Goal: Task Accomplishment & Management: Manage account settings

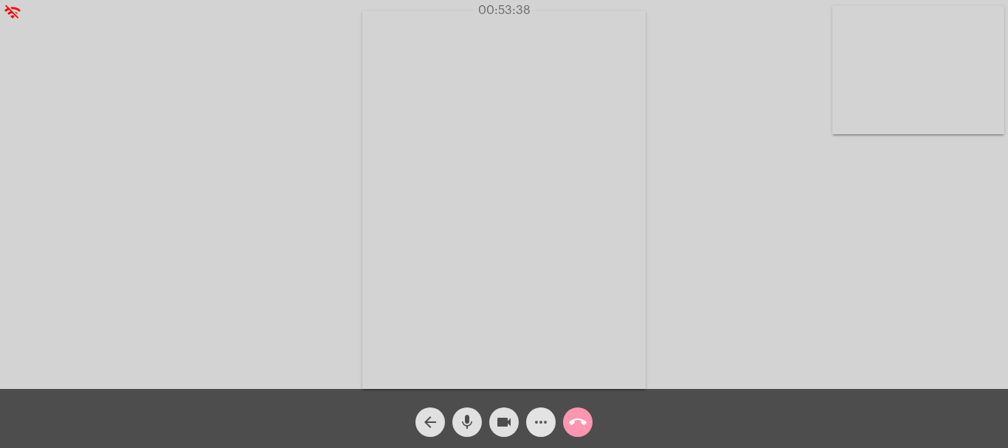
click at [539, 421] on mat-icon "more_horiz" at bounding box center [541, 422] width 18 height 18
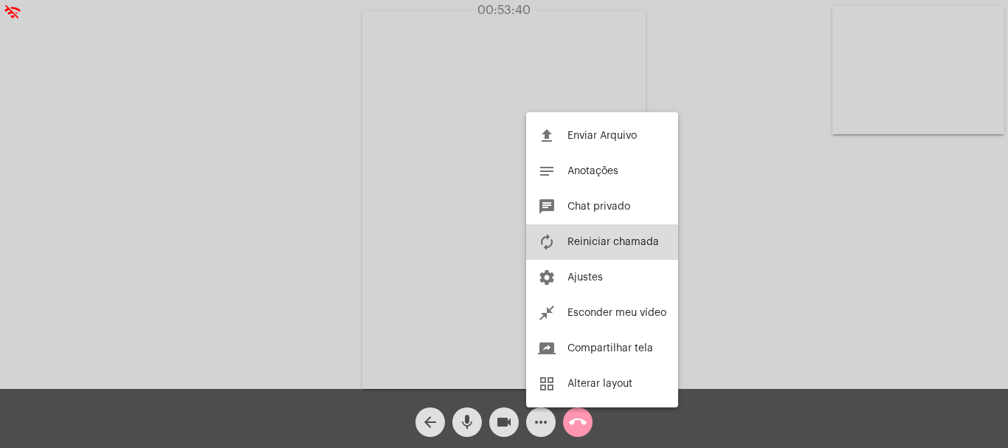
click at [598, 238] on span "Reiniciar chamada" at bounding box center [613, 242] width 92 height 10
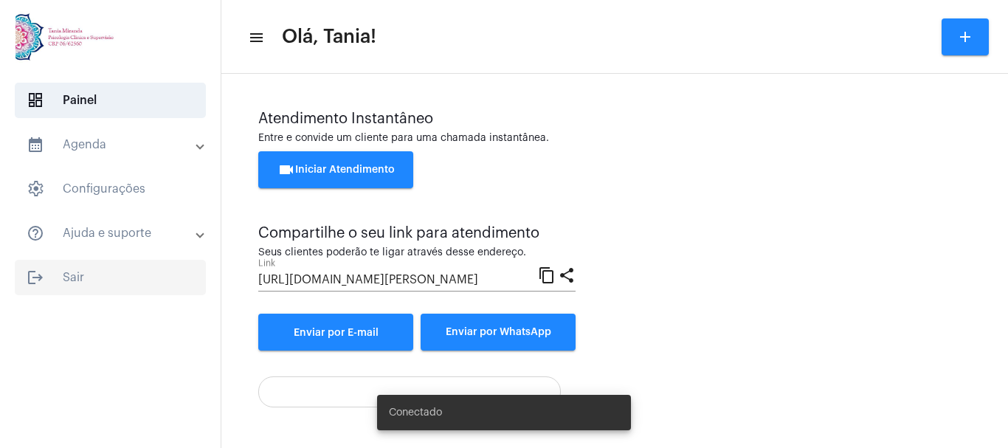
click at [77, 273] on span "logout Sair" at bounding box center [110, 277] width 191 height 35
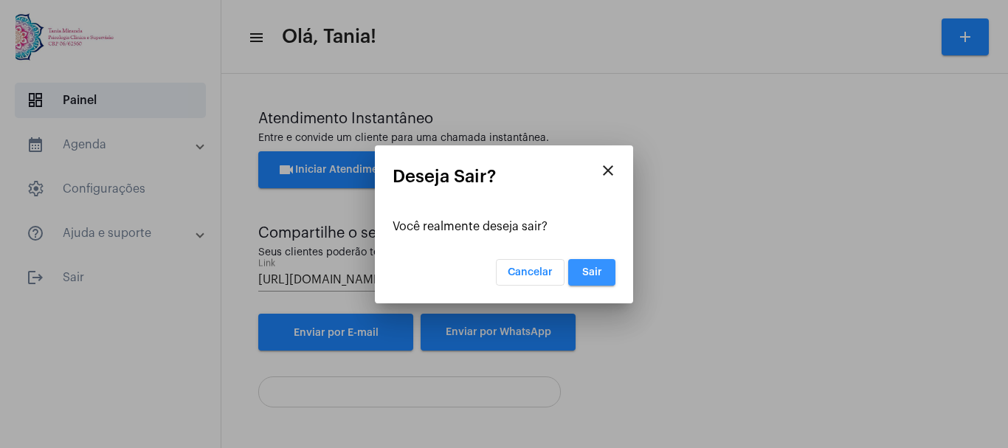
click at [598, 272] on span "Sair" at bounding box center [592, 272] width 20 height 10
